Goal: Task Accomplishment & Management: Manage account settings

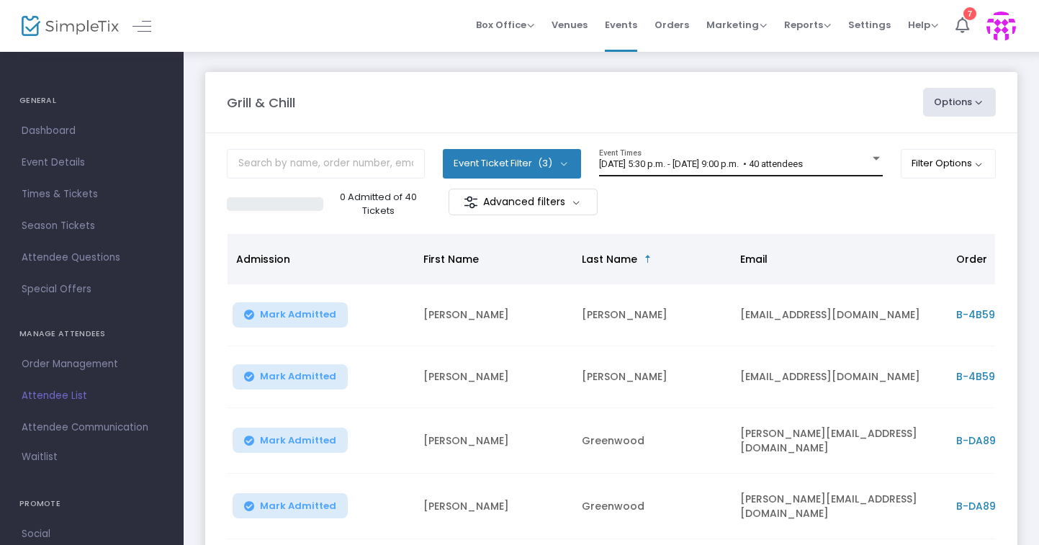
click at [790, 165] on span "[DATE] 5:30 p.m. - [DATE] 9:00 p.m. • 40 attendees" at bounding box center [701, 163] width 204 height 11
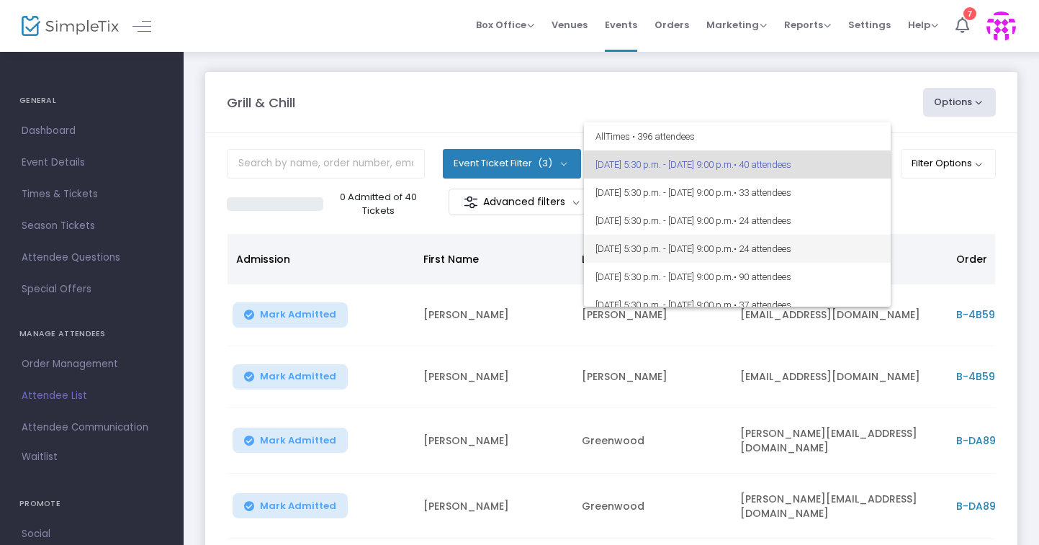
scroll to position [209, 0]
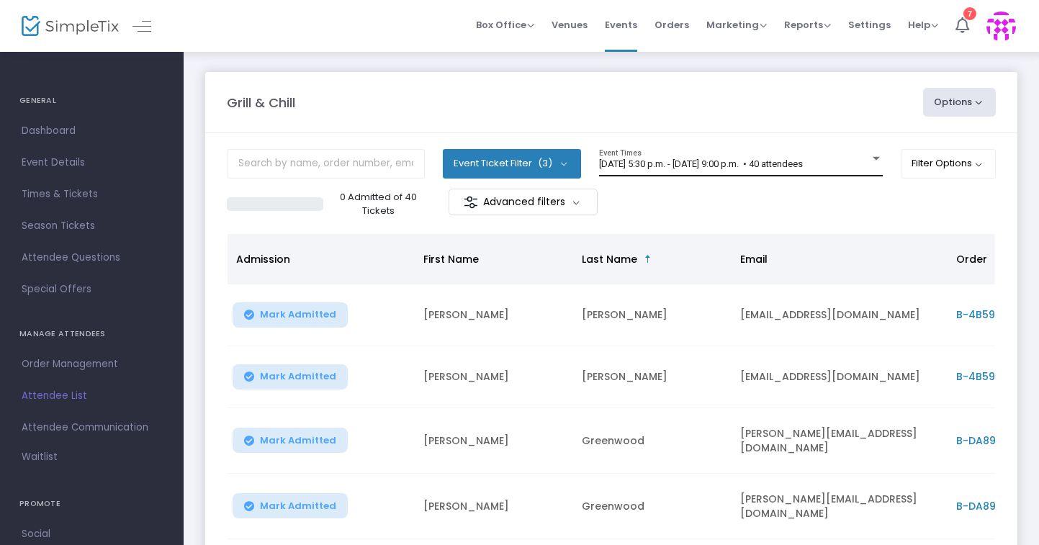
click at [763, 171] on div "[DATE] 5:30 p.m. - [DATE] 9:00 p.m. • 40 attendees Event Times" at bounding box center [741, 162] width 284 height 27
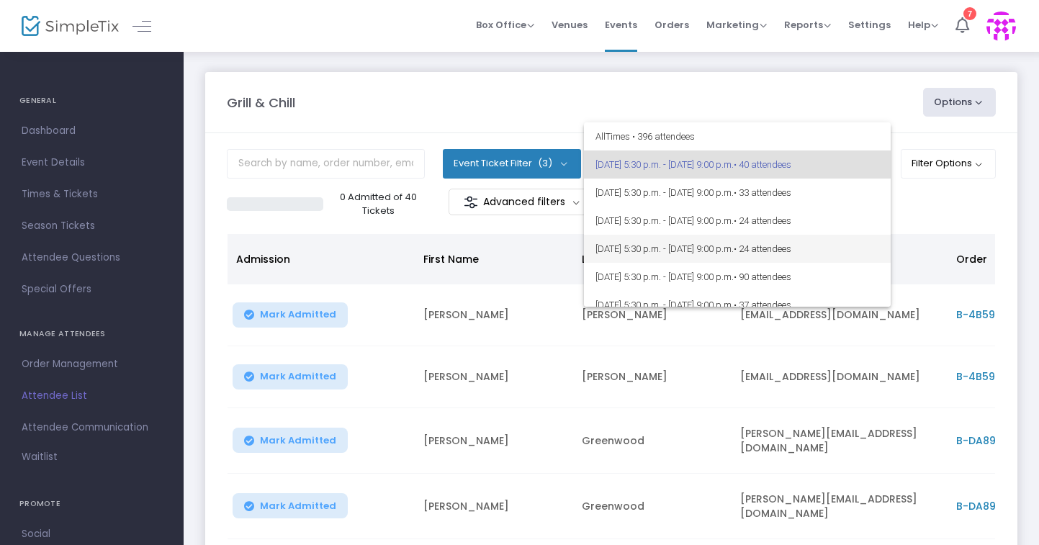
scroll to position [209, 0]
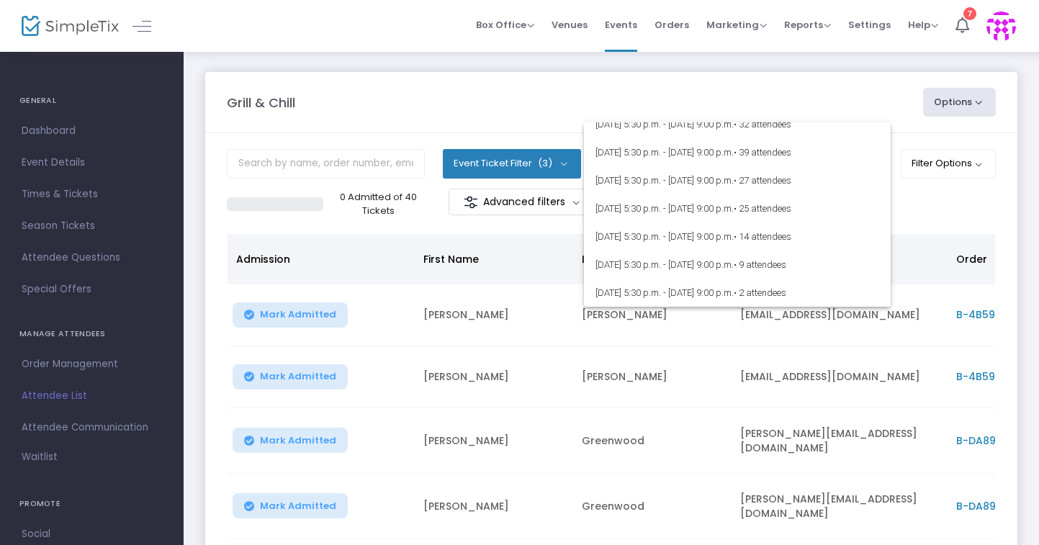
click at [69, 197] on div at bounding box center [519, 272] width 1039 height 545
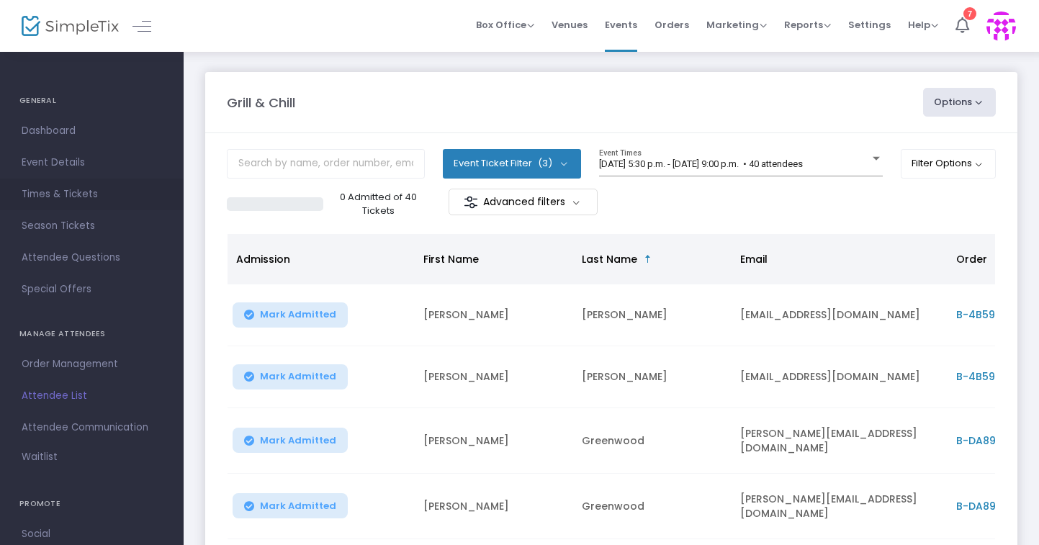
click at [69, 194] on span "Times & Tickets" at bounding box center [92, 194] width 140 height 19
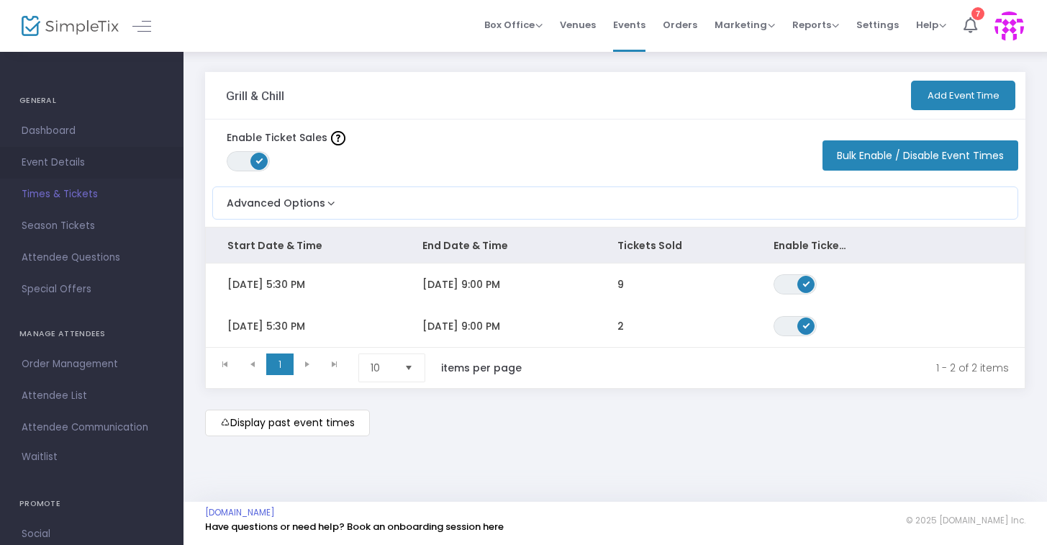
click at [64, 168] on span "Event Details" at bounding box center [92, 162] width 140 height 19
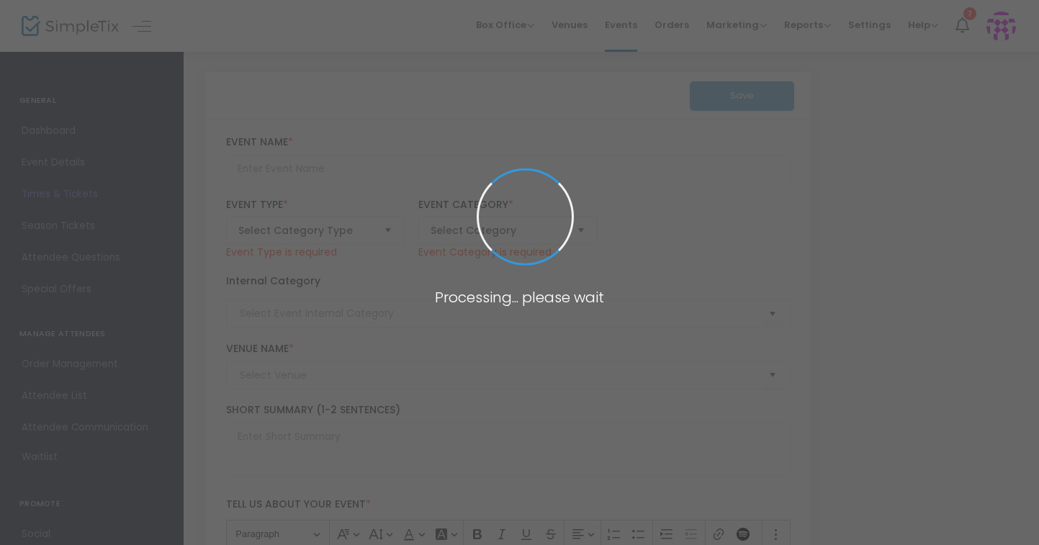
type input "Grill & Chill"
type textarea "Ascend to new heights every [DATE] evening starting [DATE].Join us at the summi…"
checkbox input "true"
type input "Buy Tickets"
type input "[GEOGRAPHIC_DATA]"
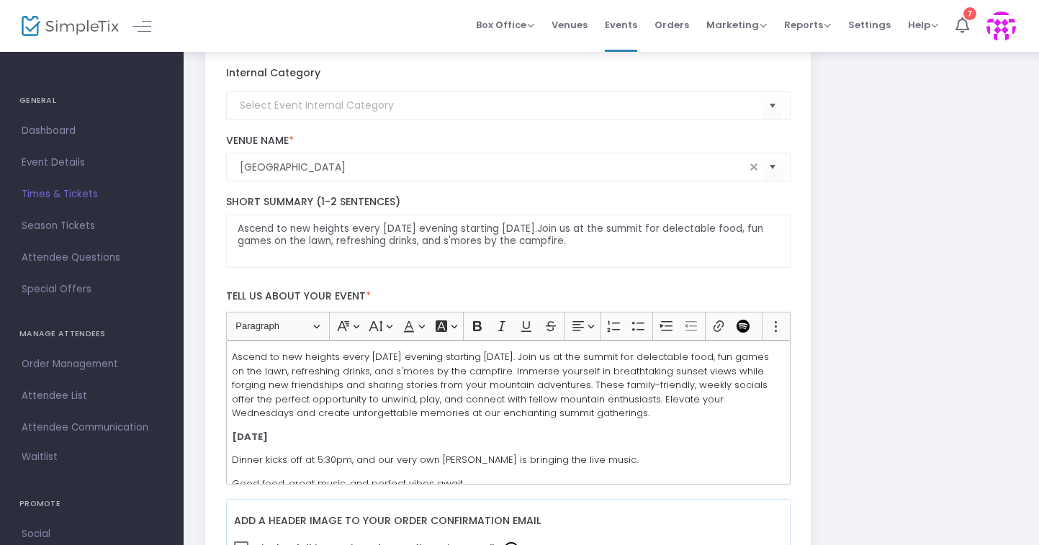
scroll to position [204, 0]
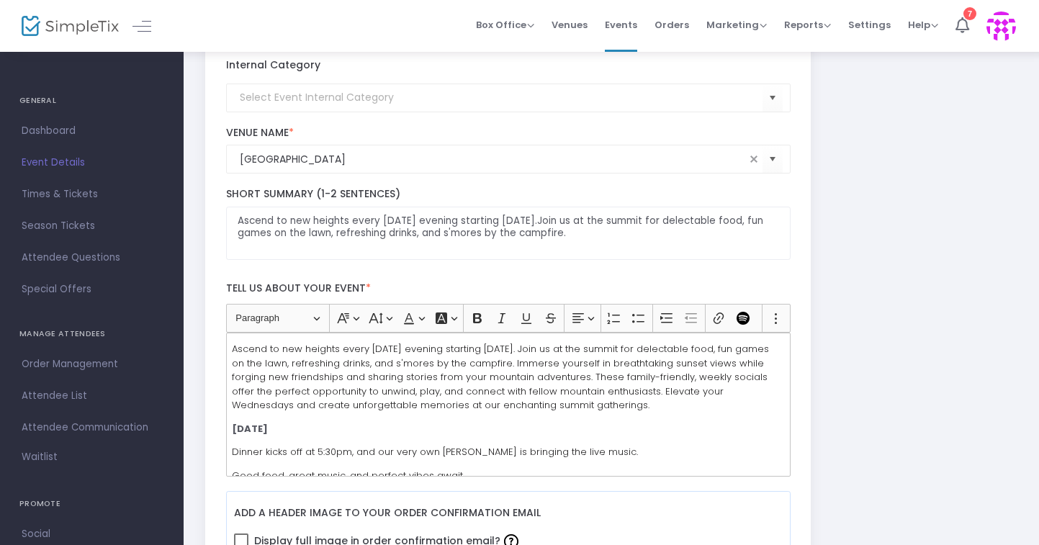
click at [42, 155] on span "Event Details" at bounding box center [92, 162] width 140 height 19
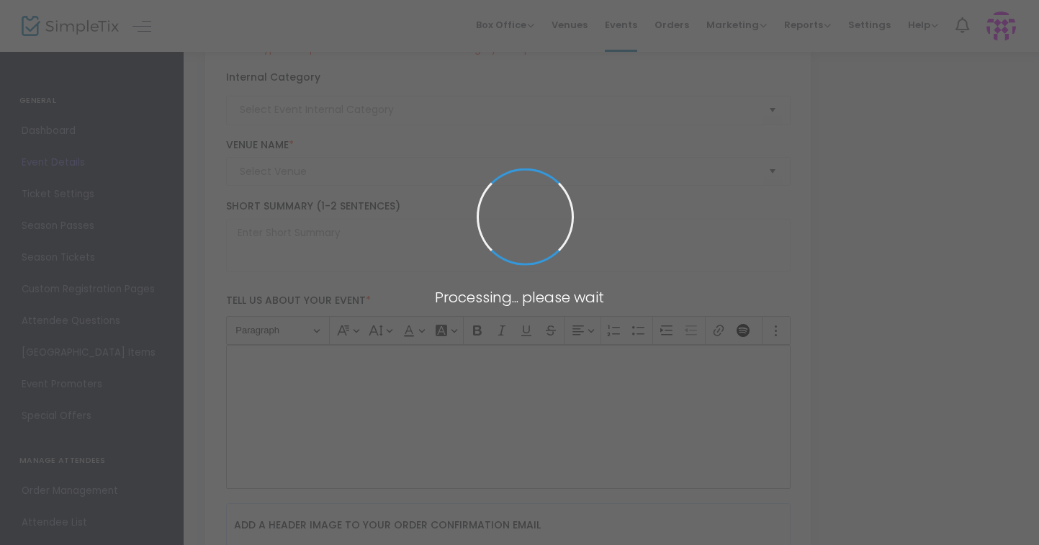
type input "Grill & Chill"
type textarea "Ascend to new heights every Wednesday evening starting June 4th.Join us at the …"
checkbox input "true"
type input "Buy Tickets"
type input "Bear Lake Reserve"
